Goal: Task Accomplishment & Management: Manage account settings

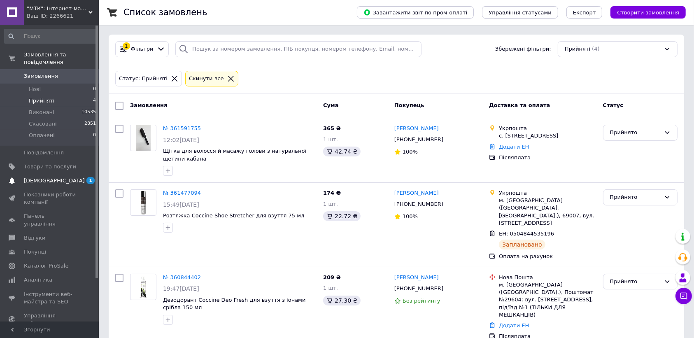
click at [84, 177] on span "1 0" at bounding box center [87, 180] width 23 height 7
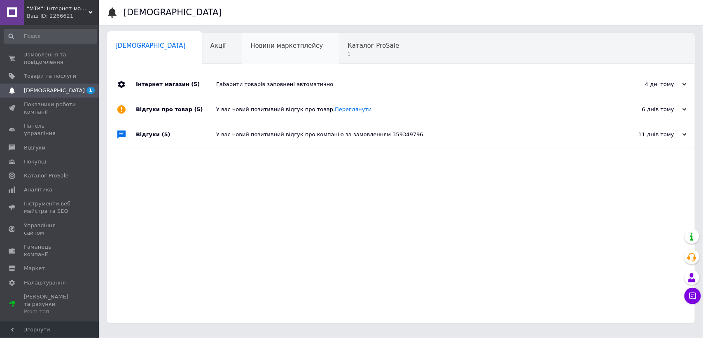
click at [285, 47] on div "Новини маркетплейсу 0" at bounding box center [290, 48] width 97 height 31
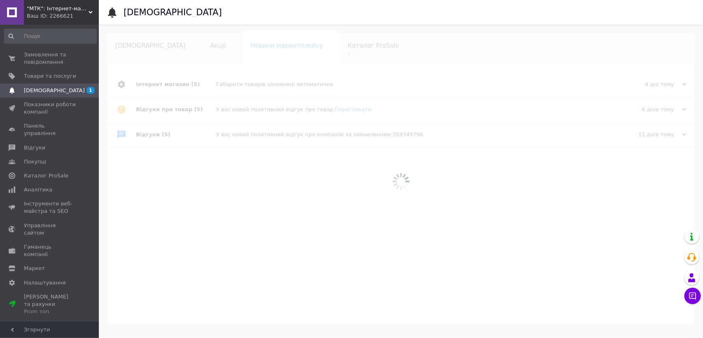
click at [308, 44] on div at bounding box center [401, 181] width 604 height 313
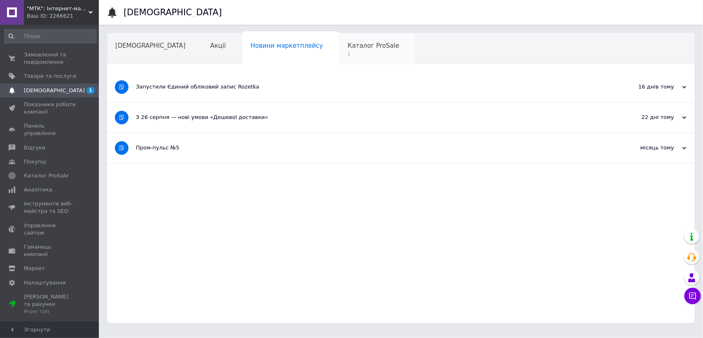
click at [348, 47] on span "Каталог ProSale" at bounding box center [373, 45] width 51 height 7
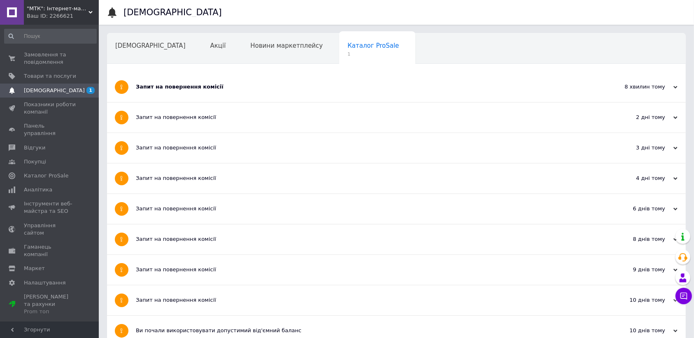
click at [121, 54] on div "[DEMOGRAPHIC_DATA]" at bounding box center [154, 48] width 95 height 31
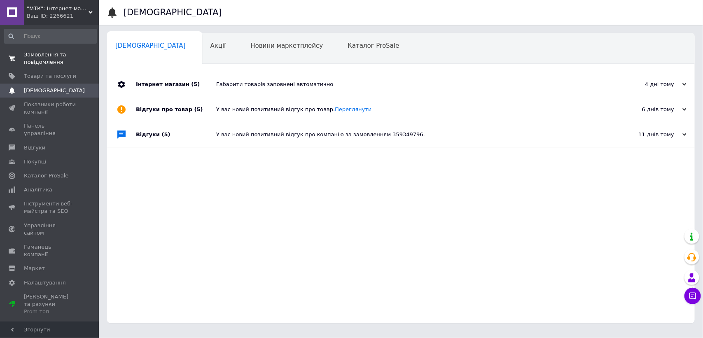
click at [62, 64] on span "Замовлення та повідомлення" at bounding box center [50, 58] width 52 height 15
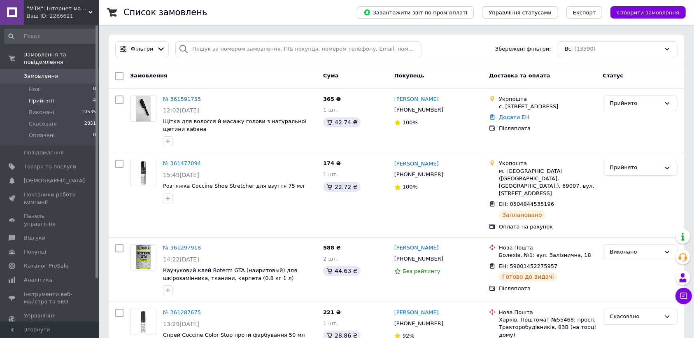
click at [70, 95] on li "Прийняті 4" at bounding box center [50, 101] width 101 height 12
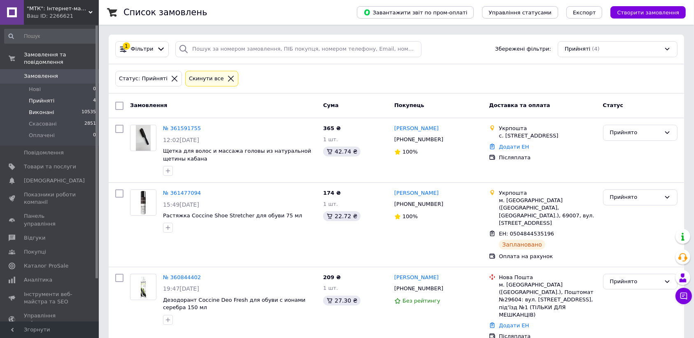
click at [65, 107] on li "Виконані 10535" at bounding box center [50, 113] width 101 height 12
